Goal: Transaction & Acquisition: Purchase product/service

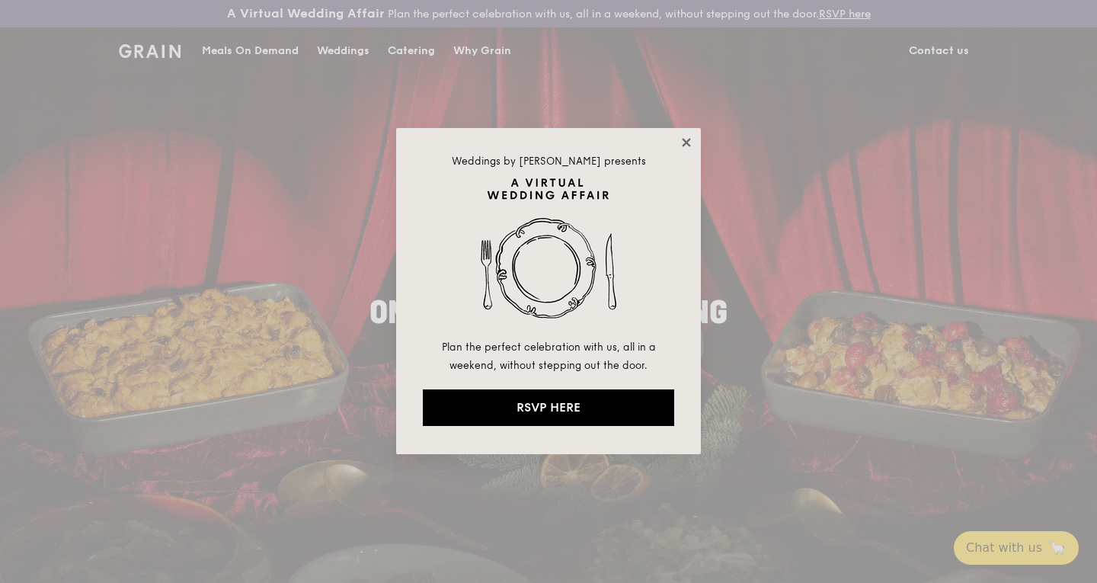
click at [690, 137] on icon at bounding box center [687, 143] width 14 height 14
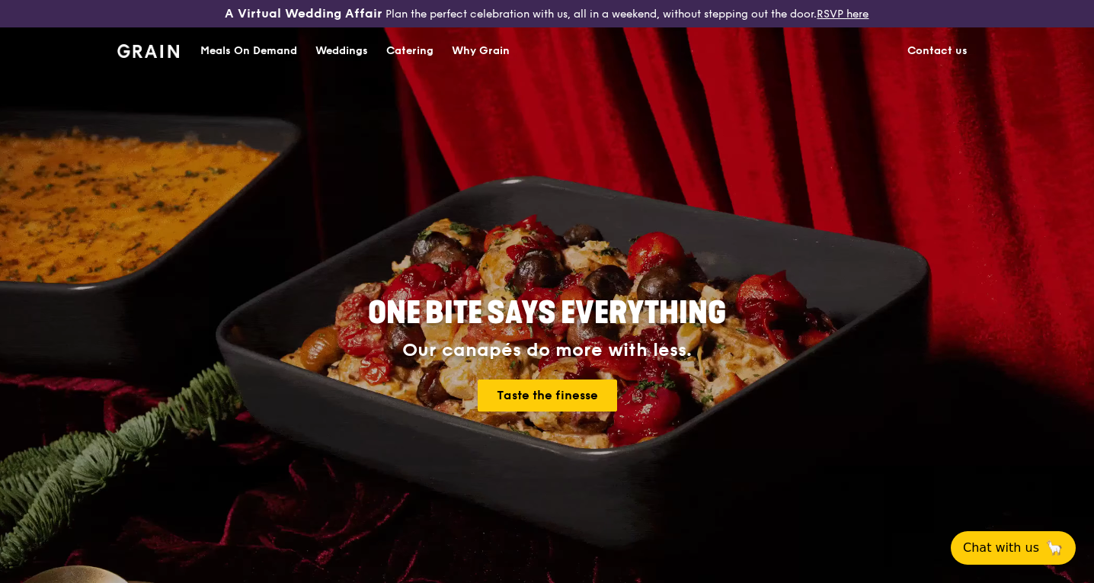
click at [256, 51] on div "Meals On Demand" at bounding box center [248, 51] width 97 height 46
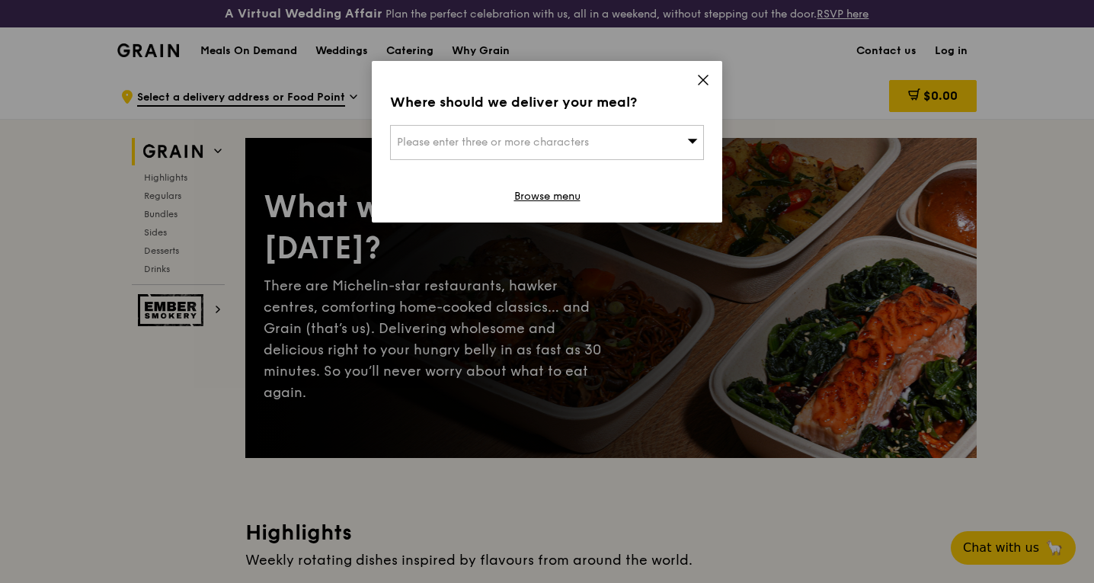
click at [669, 153] on div "Please enter three or more characters" at bounding box center [547, 142] width 314 height 35
click at [651, 167] on li "Please enter 3 or more characters" at bounding box center [547, 172] width 312 height 27
click at [705, 78] on icon at bounding box center [703, 79] width 9 height 9
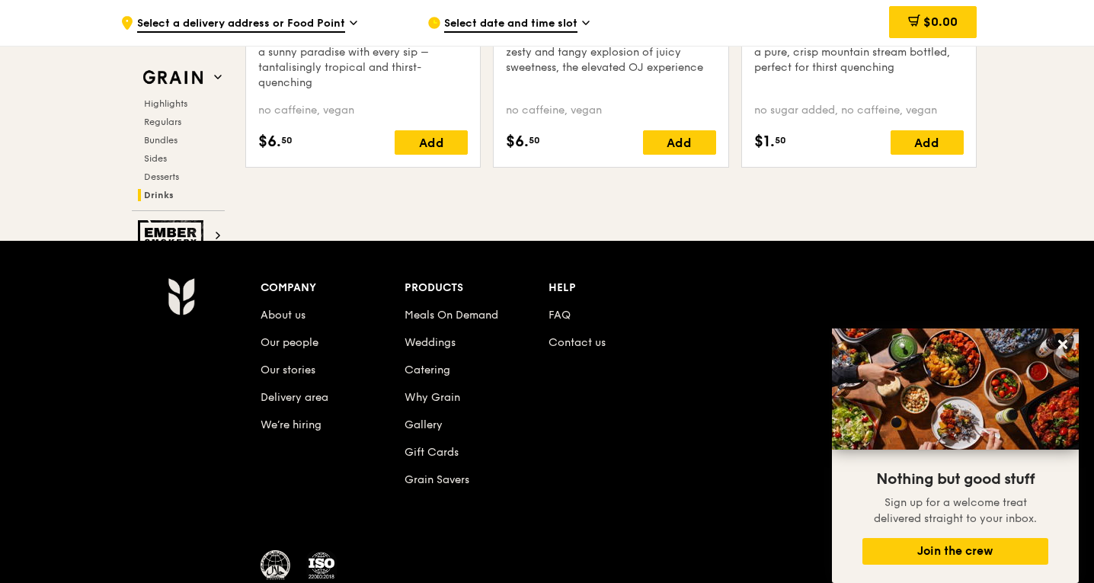
scroll to position [6435, 0]
